Goal: Transaction & Acquisition: Purchase product/service

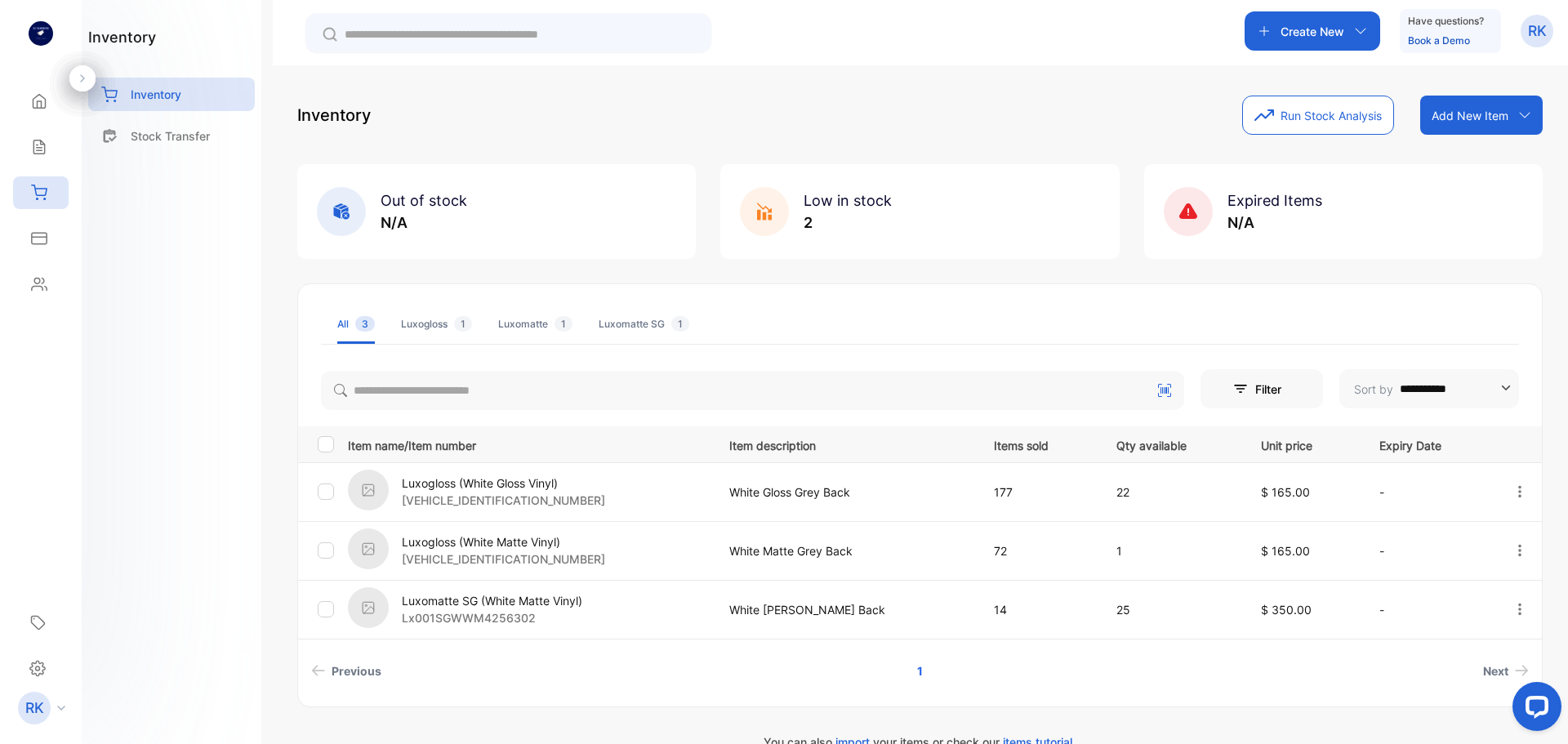
scroll to position [33, 0]
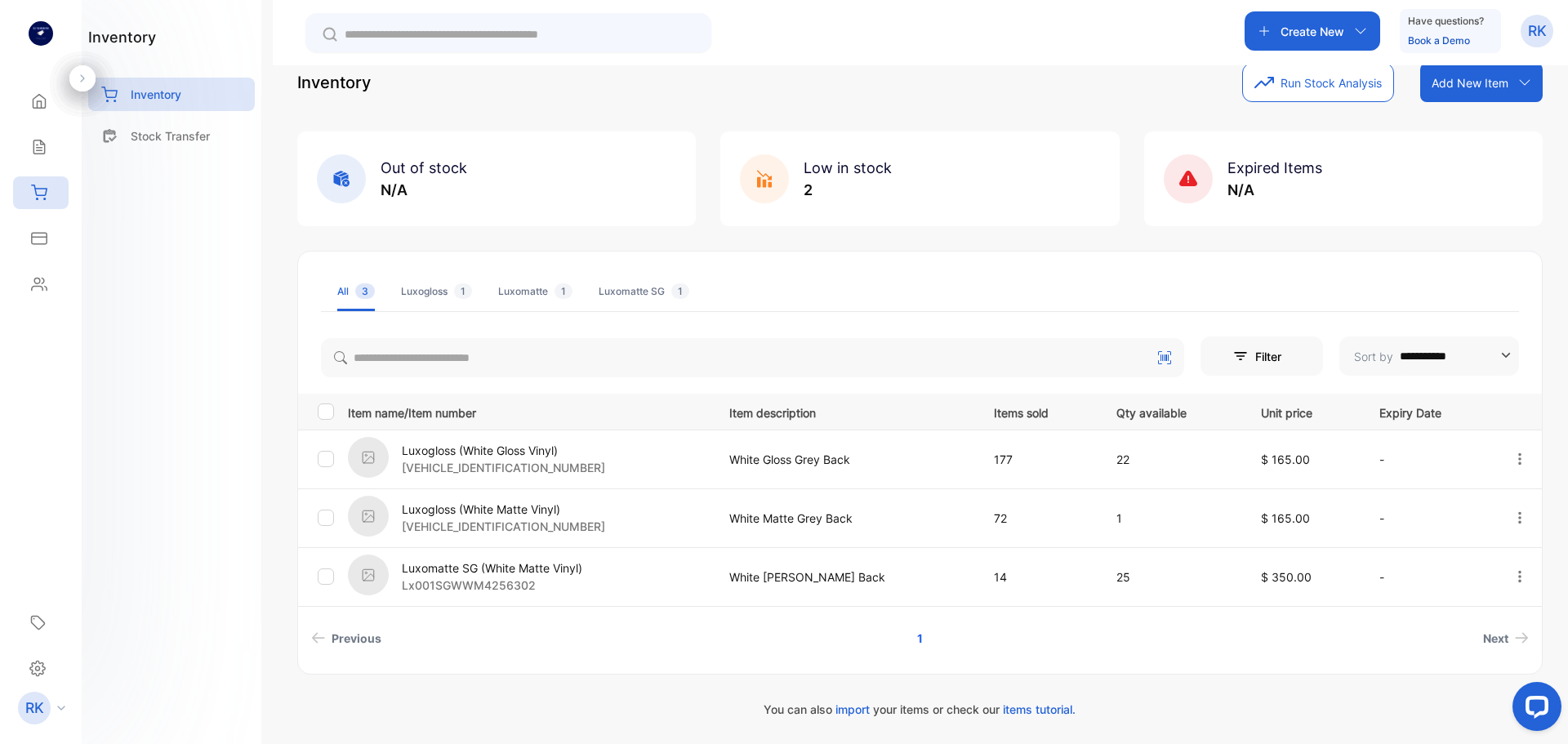
click at [1297, 35] on p "Create New" at bounding box center [1313, 31] width 64 height 17
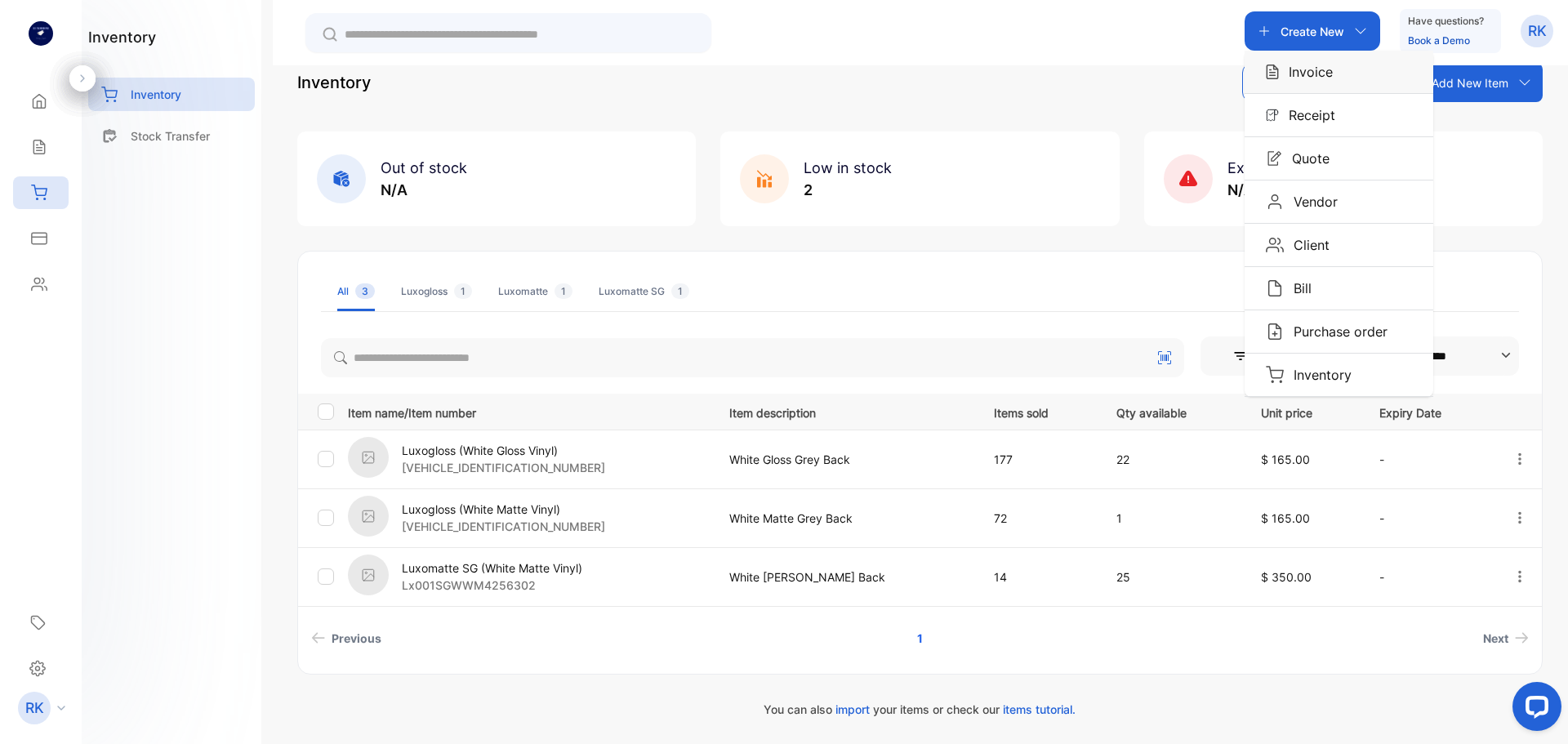
click at [1275, 69] on img "button" at bounding box center [1272, 71] width 13 height 16
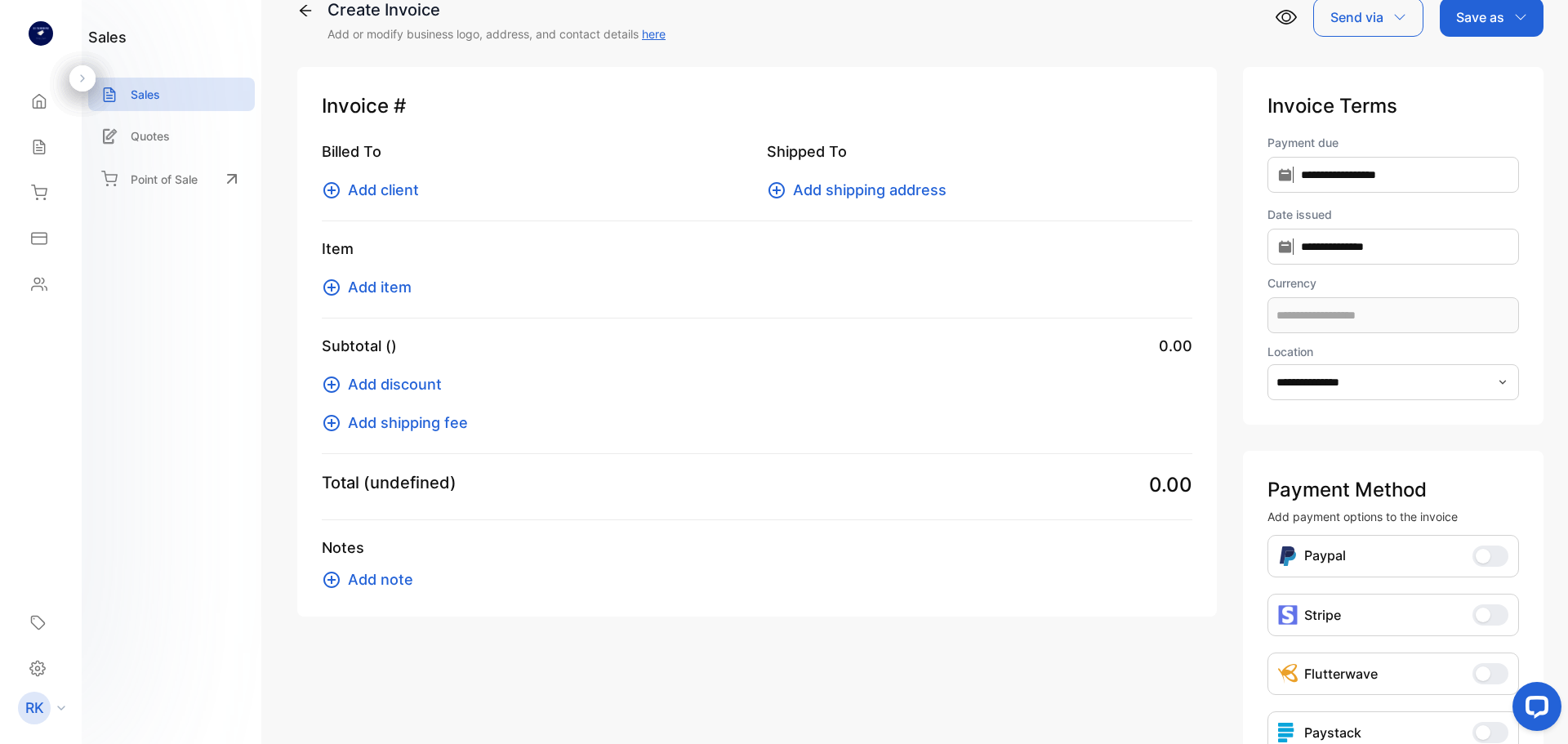
type input "**********"
click at [393, 187] on span "Add client" at bounding box center [383, 190] width 71 height 22
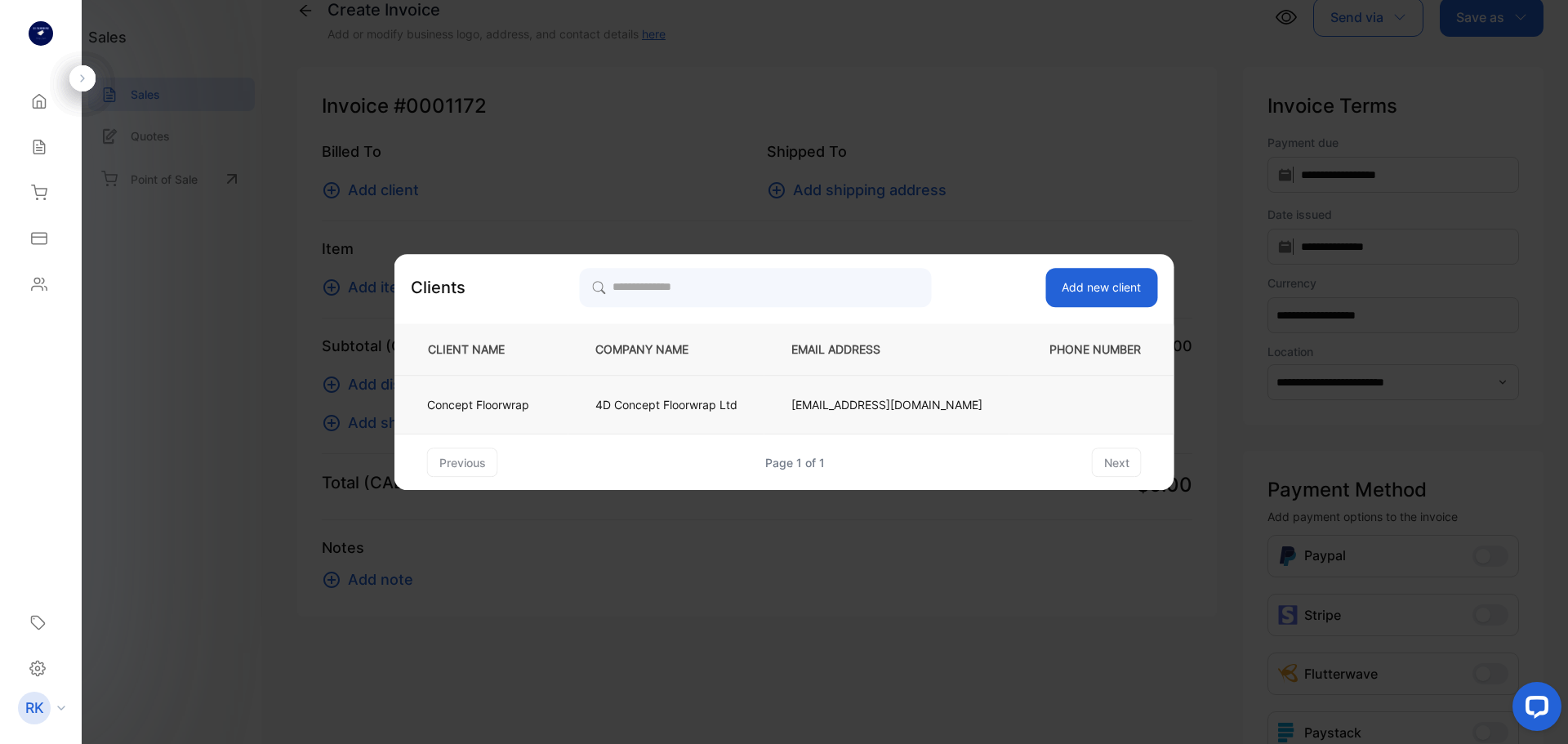
click at [765, 398] on td "4D Concept Floorwrap Ltd" at bounding box center [666, 405] width 196 height 59
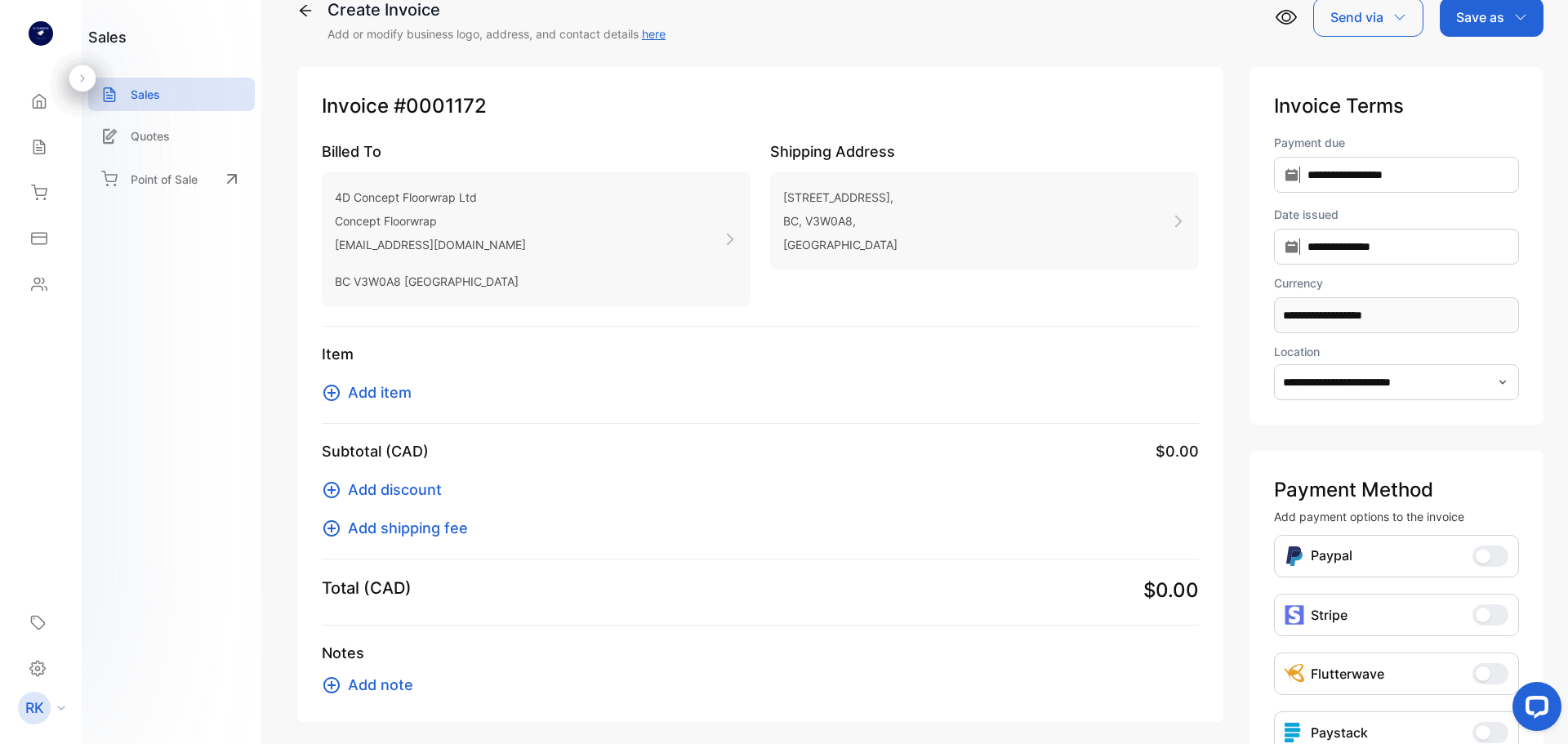
click at [407, 399] on span "Add item" at bounding box center [380, 393] width 64 height 22
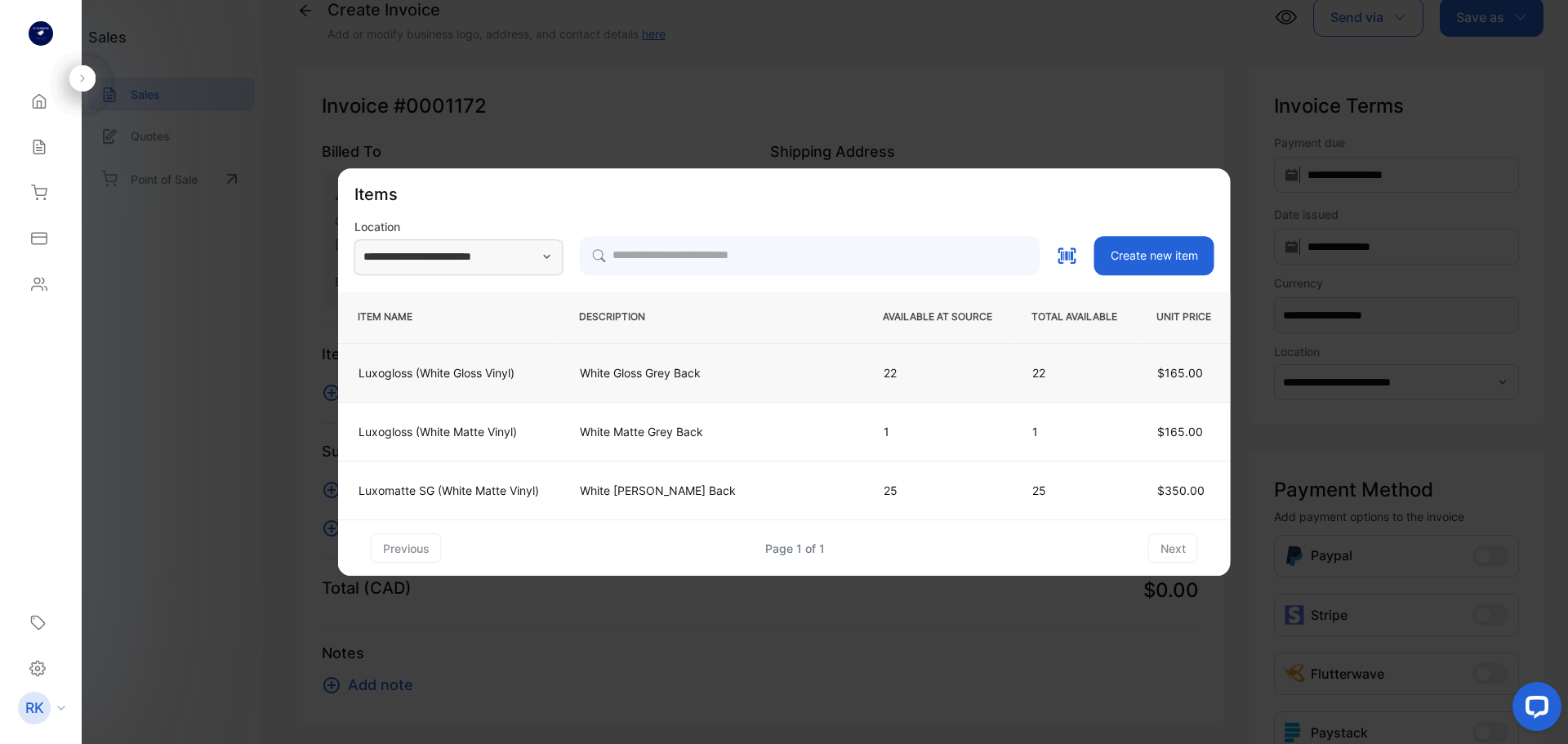
click at [681, 376] on p "White Gloss Grey Back" at bounding box center [711, 372] width 263 height 17
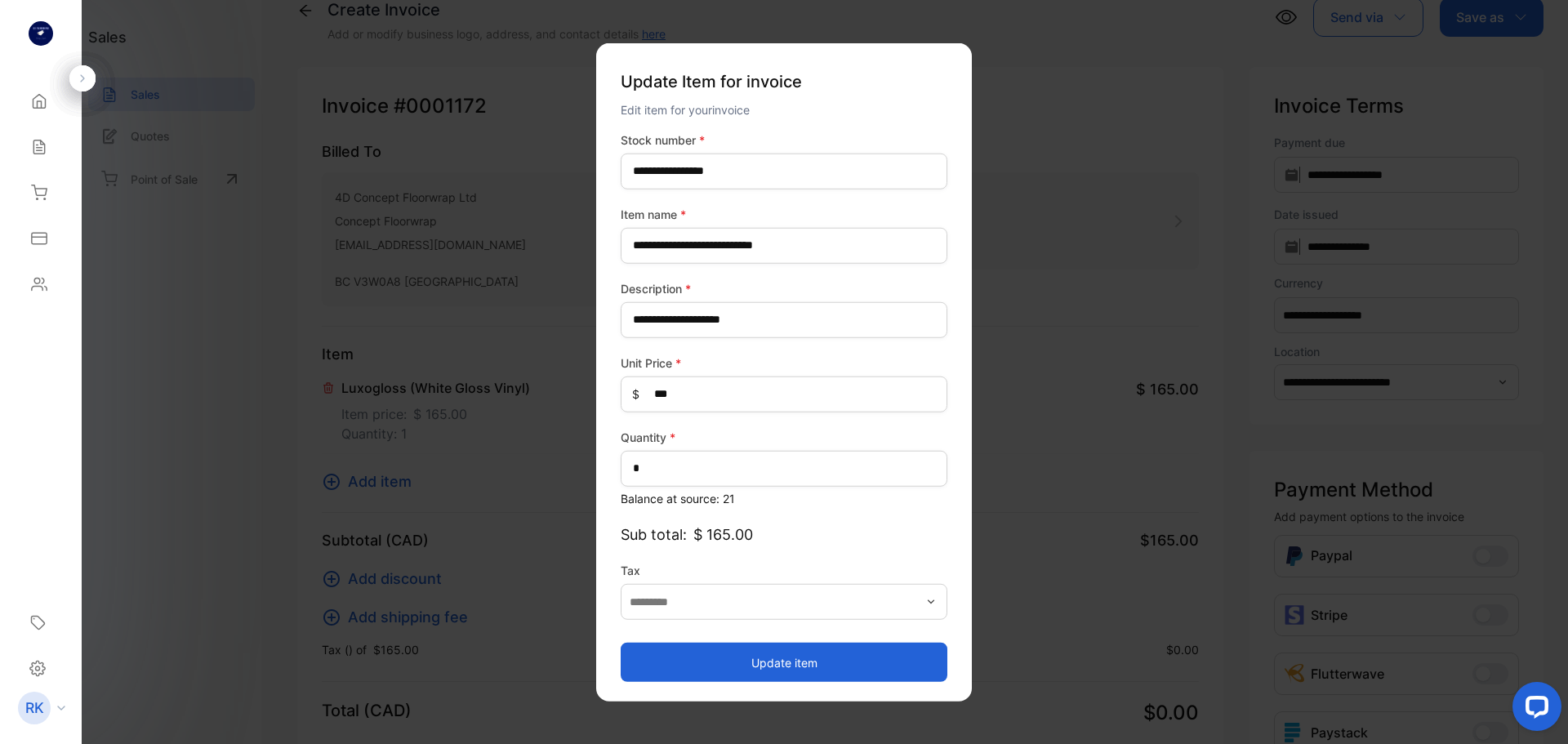
type input "**********"
click at [788, 666] on button "Update item" at bounding box center [784, 662] width 327 height 40
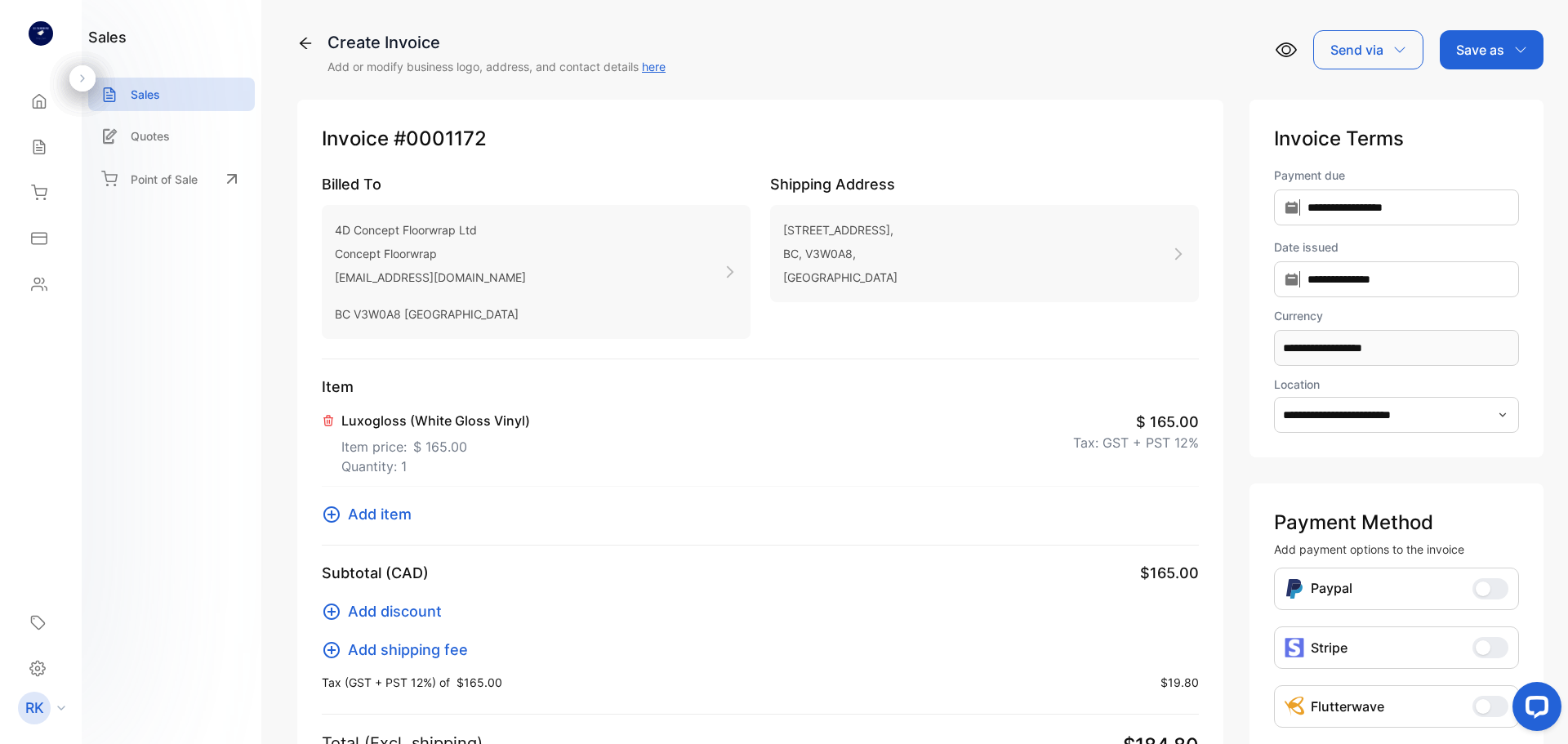
click at [1464, 50] on p "Save as" at bounding box center [1480, 50] width 48 height 19
click at [1470, 95] on div "Invoice" at bounding box center [1487, 103] width 94 height 33
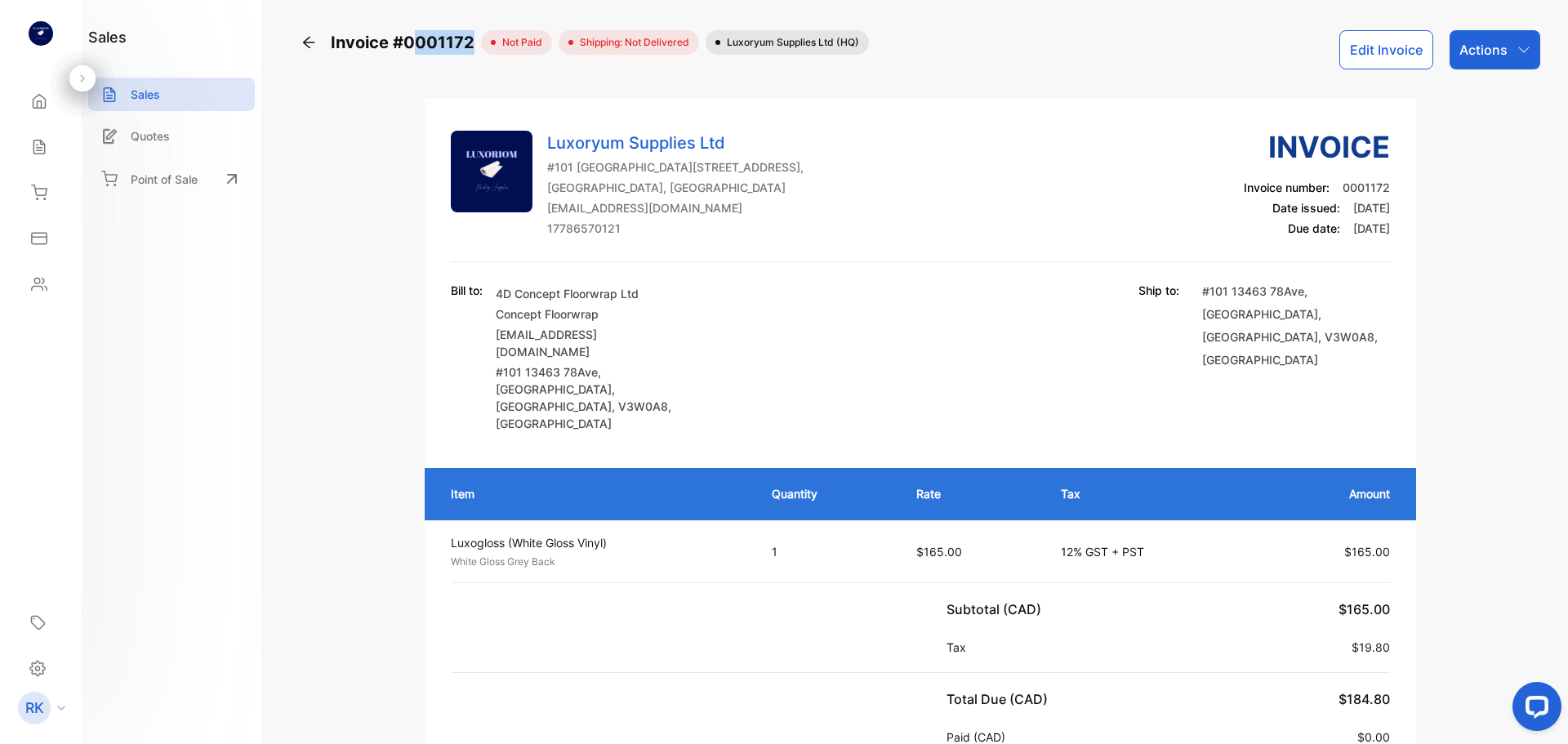
copy span "001172"
copy span "0001172"
drag, startPoint x: 472, startPoint y: 39, endPoint x: 403, endPoint y: 50, distance: 69.9
click at [403, 50] on span "Invoice #0001172" at bounding box center [406, 42] width 150 height 24
